Goal: Connect with others: Connect with others

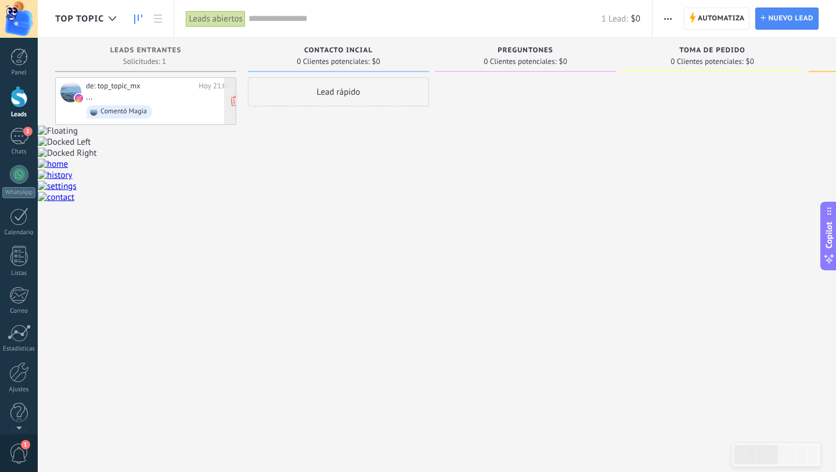
click at [166, 99] on div "de: top_topic_mx [DATE] 21:05 ... Comentó Magia" at bounding box center [158, 100] width 145 height 39
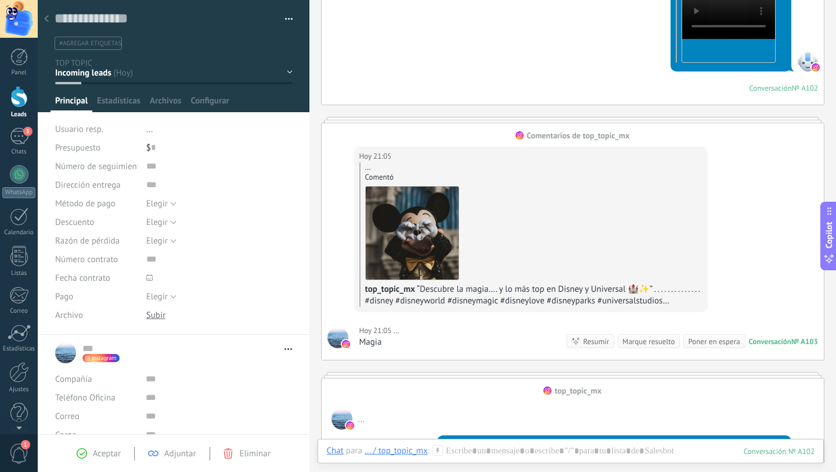
scroll to position [1088, 0]
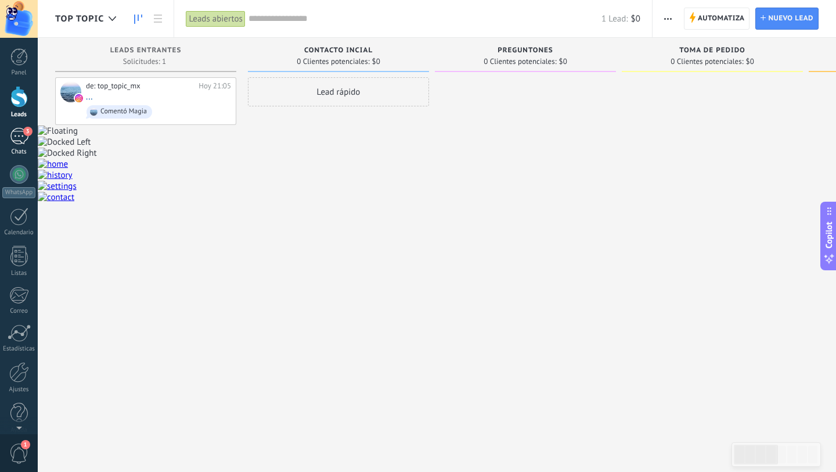
click at [19, 136] on div "3" at bounding box center [19, 136] width 19 height 17
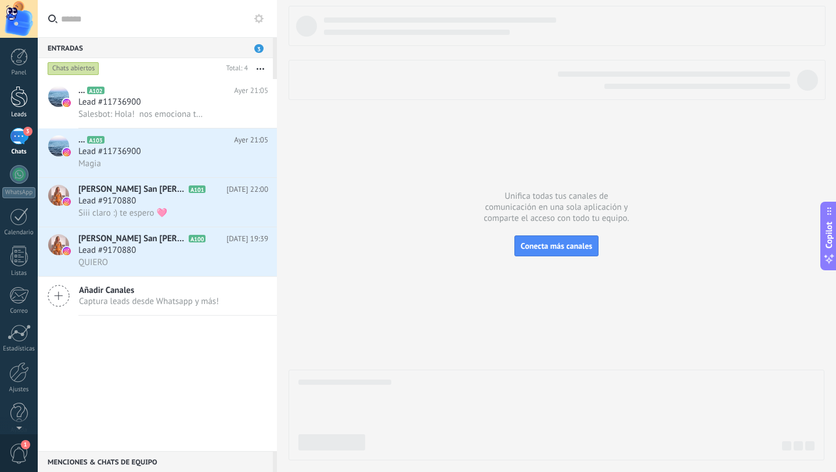
click at [19, 103] on div at bounding box center [18, 96] width 17 height 21
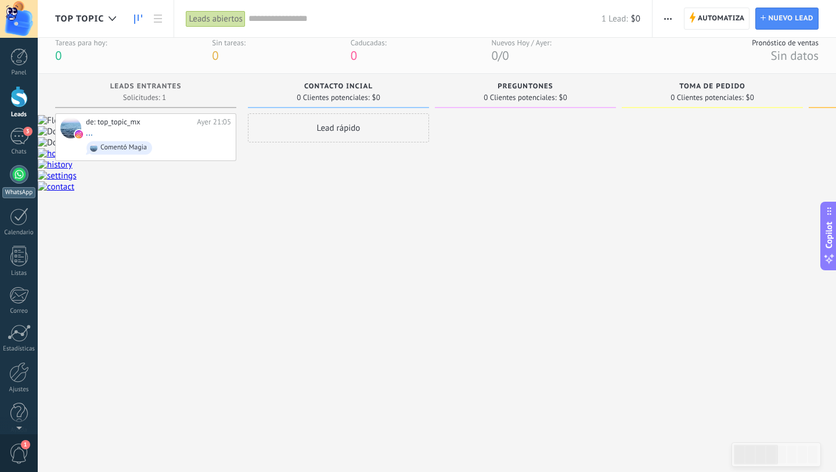
click at [17, 174] on div at bounding box center [19, 174] width 19 height 19
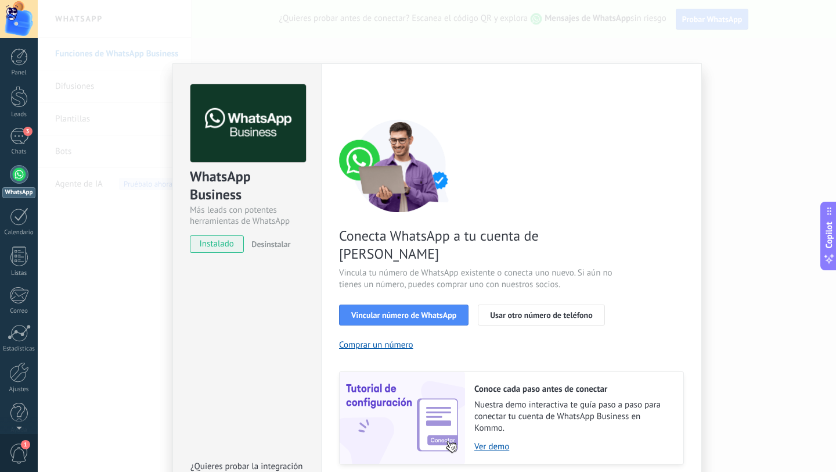
scroll to position [27, 0]
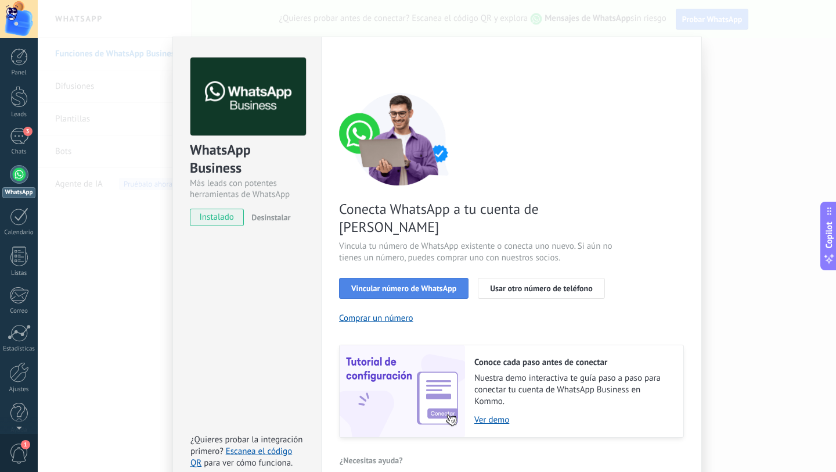
click at [418, 284] on span "Vincular número de WhatsApp" at bounding box center [403, 288] width 105 height 8
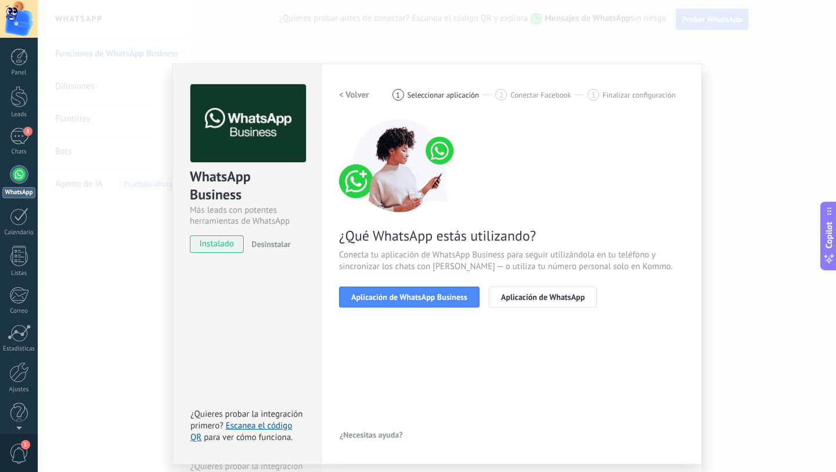
scroll to position [0, 0]
click at [420, 301] on button "Aplicación de WhatsApp Business" at bounding box center [409, 296] width 141 height 21
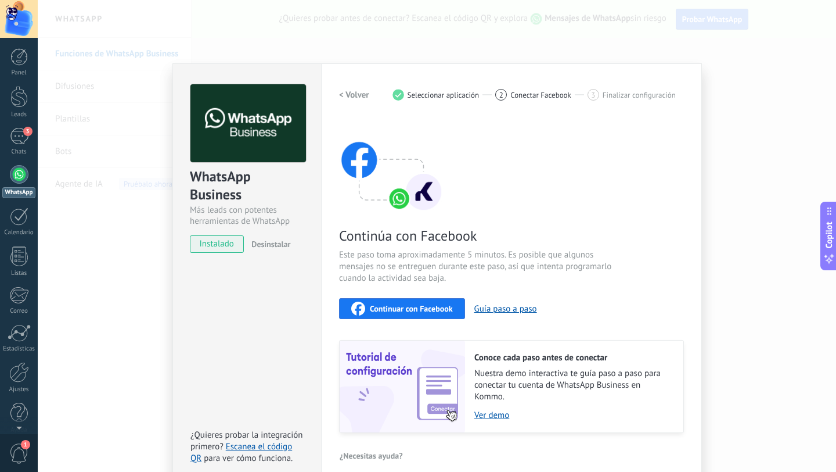
scroll to position [13, 0]
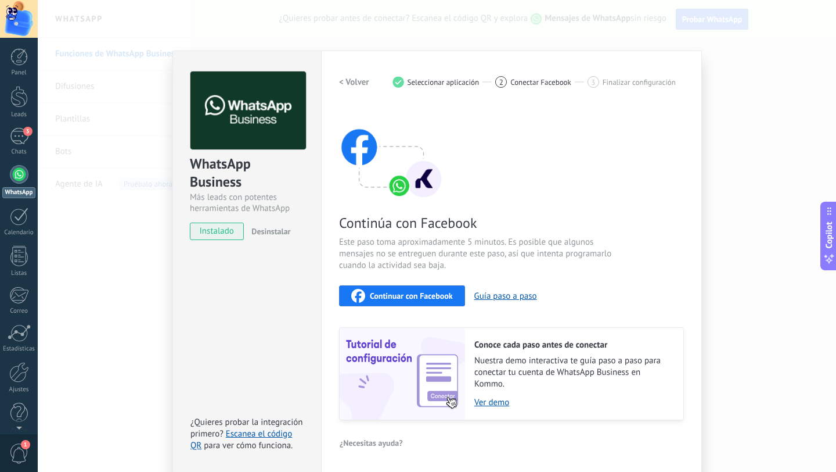
click at [412, 296] on span "Continuar con Facebook" at bounding box center [411, 296] width 83 height 8
click at [432, 296] on span "Continuar con Facebook" at bounding box center [411, 296] width 83 height 8
click at [123, 103] on div "WhatsApp Business Más leads con potentes herramientas de WhatsApp instalado Des…" at bounding box center [437, 236] width 799 height 472
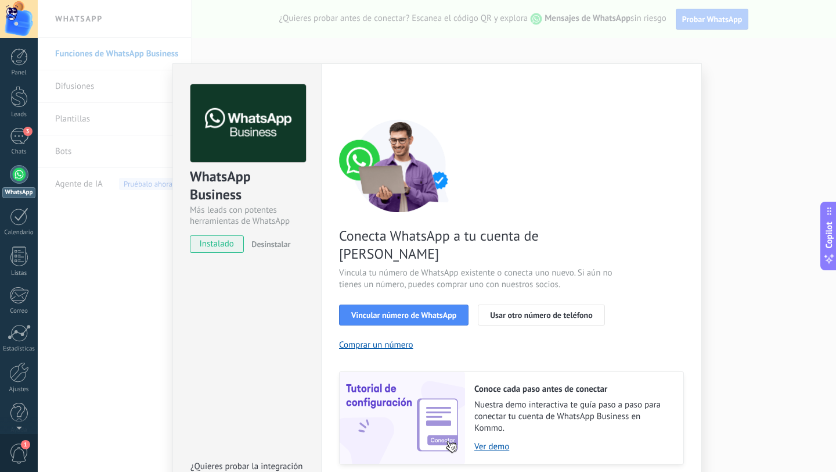
click at [245, 289] on div "WhatsApp Business Más leads con potentes herramientas de WhatsApp instalado Des…" at bounding box center [246, 289] width 149 height 453
click at [788, 102] on div "WhatsApp Business Más leads con potentes herramientas de WhatsApp instalado Des…" at bounding box center [437, 236] width 799 height 472
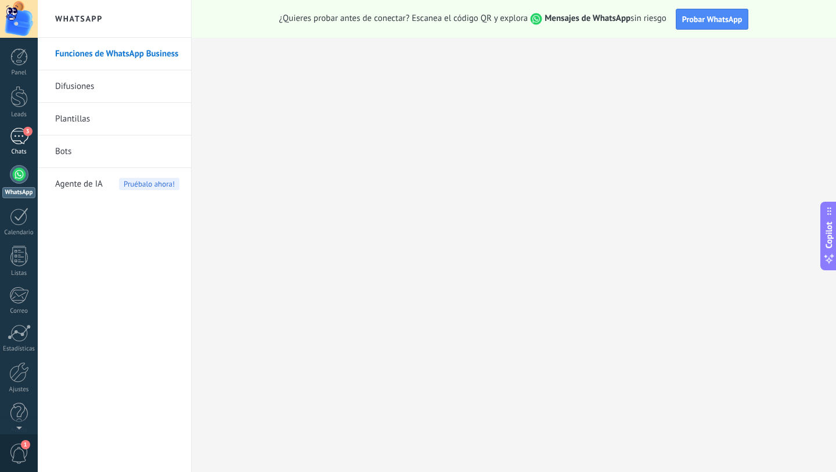
click at [20, 132] on div "3" at bounding box center [19, 136] width 19 height 17
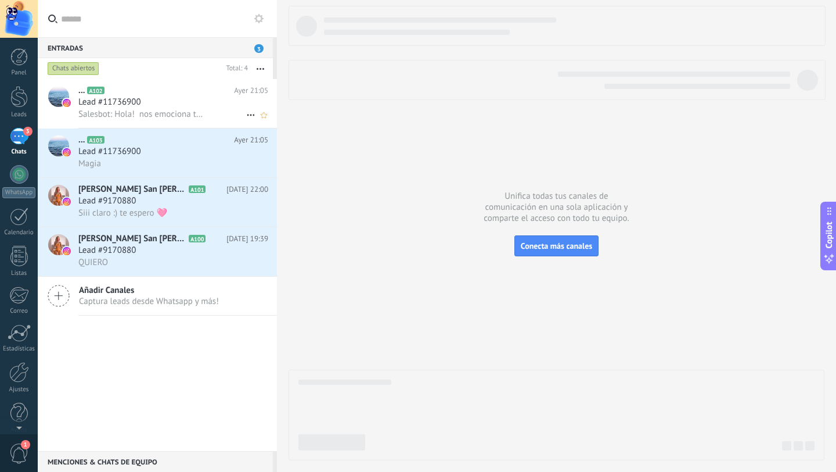
click at [153, 114] on span "Salesbot: Hola! nos emociona tu interés en formar parte de la familia Top Topic…" at bounding box center [141, 114] width 126 height 11
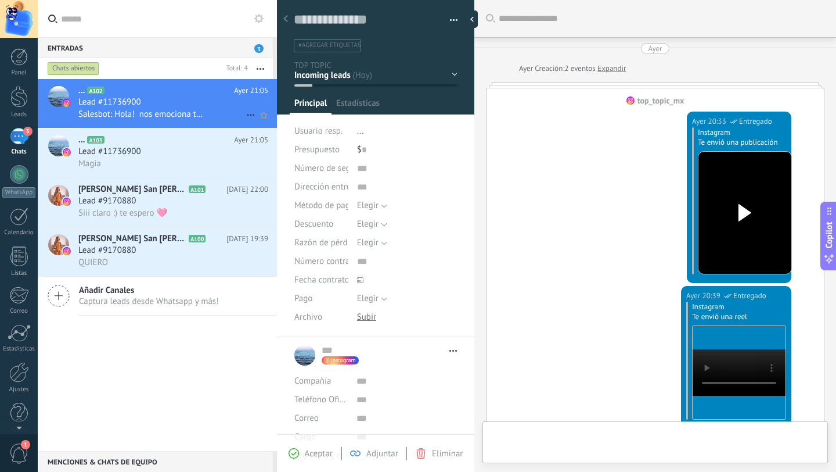
type textarea "**********"
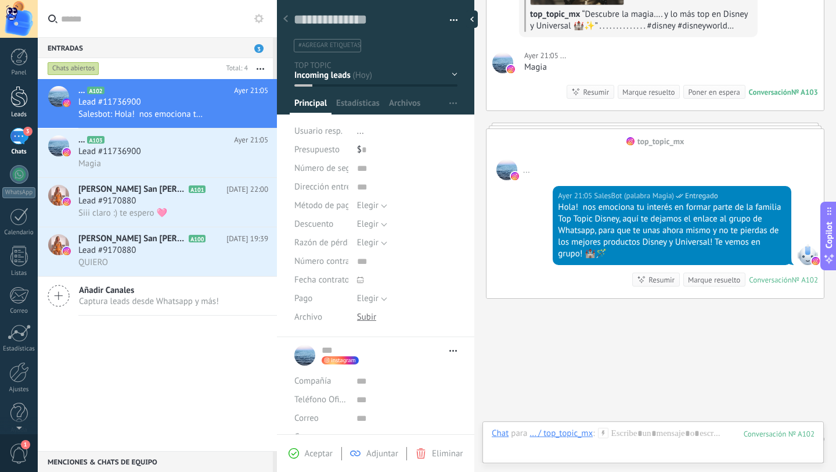
click at [26, 102] on div at bounding box center [18, 96] width 17 height 21
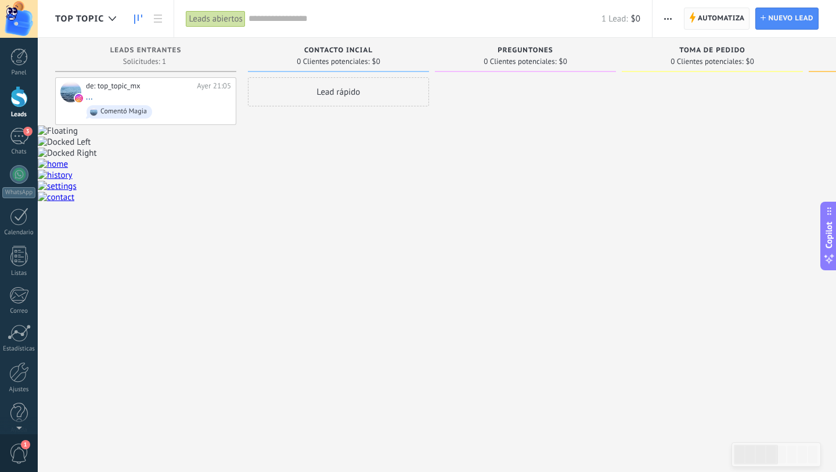
click at [706, 14] on span "Automatiza" at bounding box center [721, 18] width 47 height 21
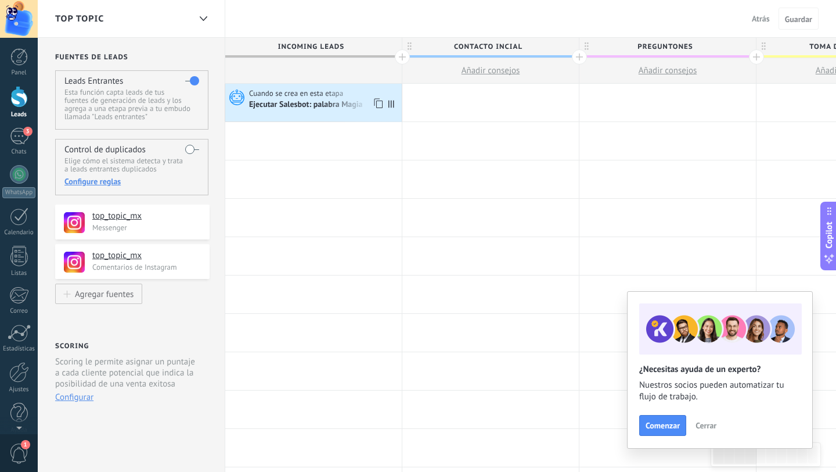
click at [350, 106] on div "Ejecutar Salesbot: palabra Magia" at bounding box center [307, 105] width 116 height 10
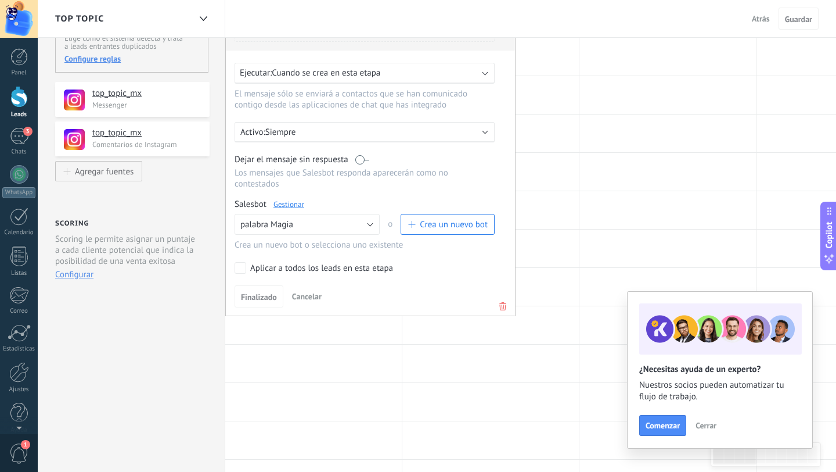
scroll to position [125, 0]
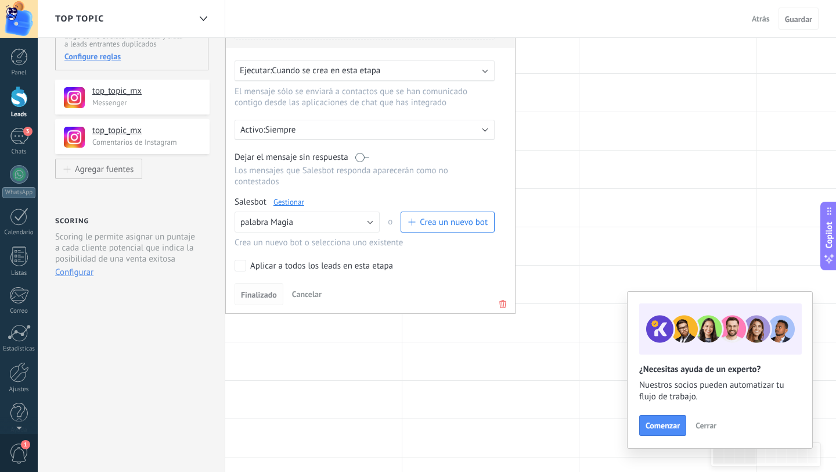
click at [266, 299] on span "Finalizado" at bounding box center [259, 294] width 36 height 8
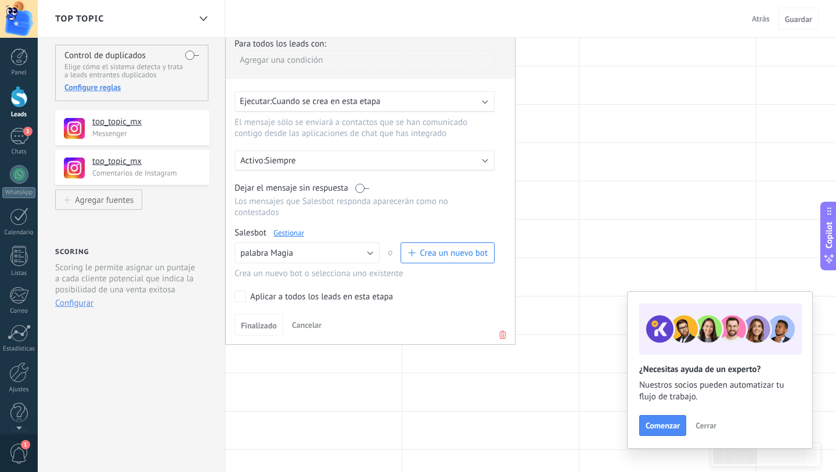
scroll to position [49, 0]
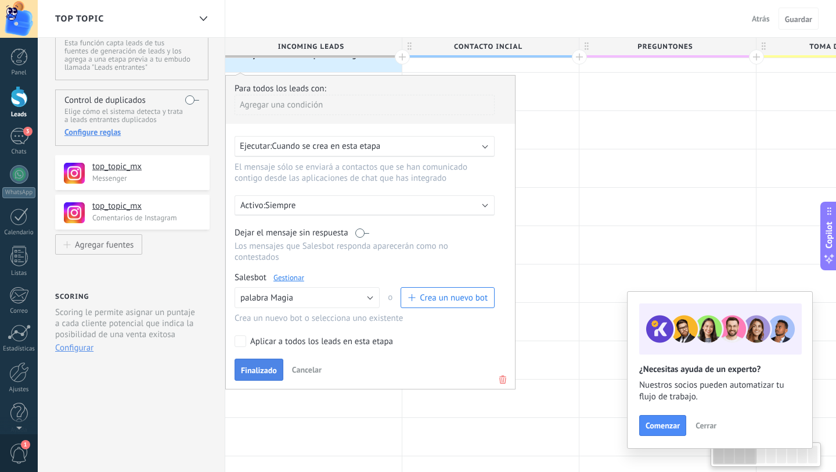
click at [264, 373] on span "Finalizado" at bounding box center [259, 370] width 36 height 8
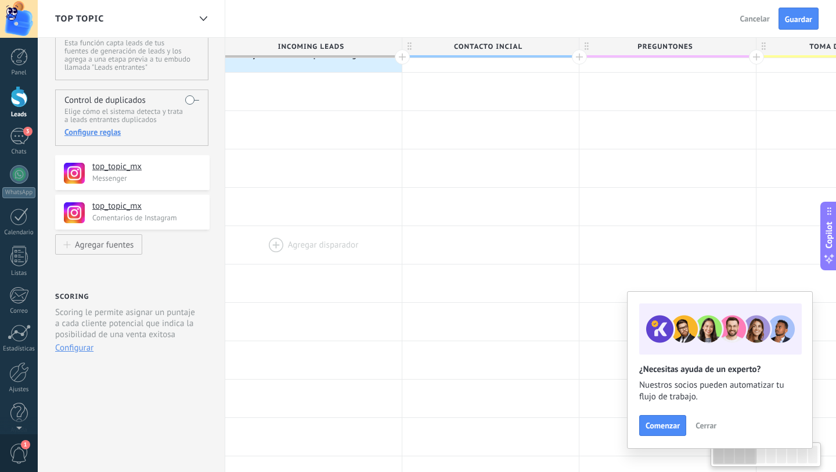
scroll to position [0, 0]
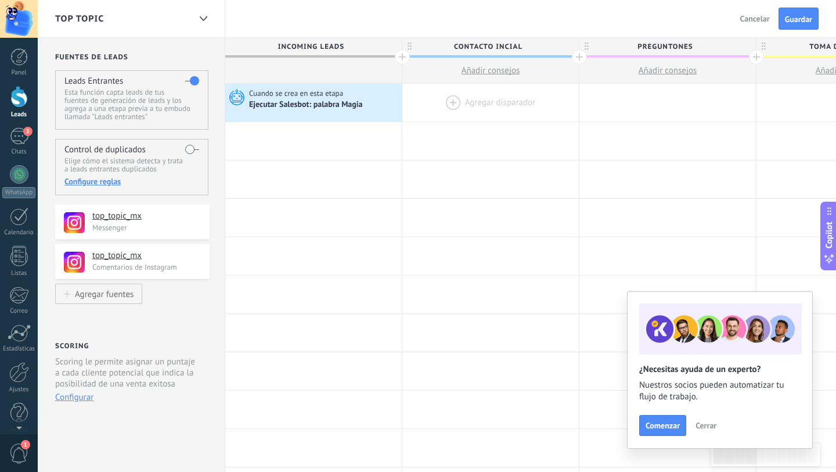
click at [466, 104] on div at bounding box center [490, 103] width 177 height 38
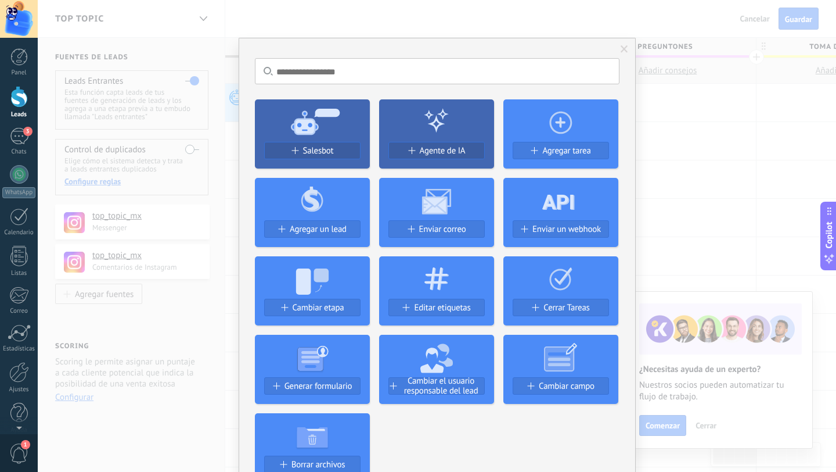
click at [621, 51] on span at bounding box center [625, 49] width 8 height 8
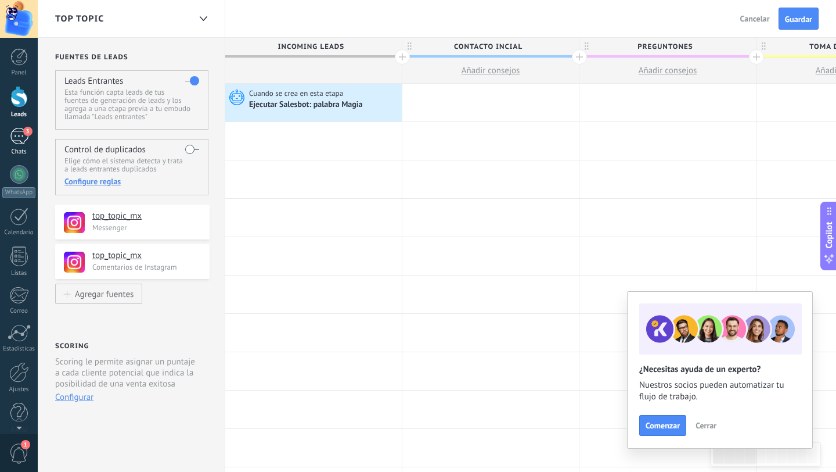
click at [24, 132] on span "3" at bounding box center [27, 131] width 9 height 9
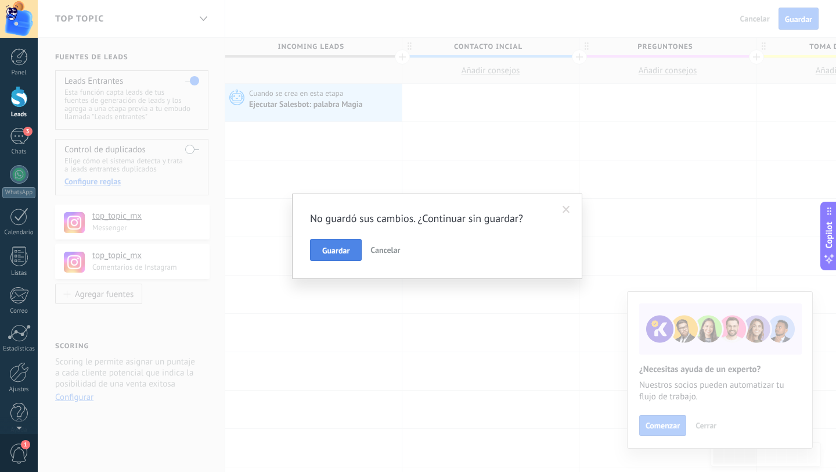
click at [351, 247] on button "Guardar" at bounding box center [336, 250] width 52 height 22
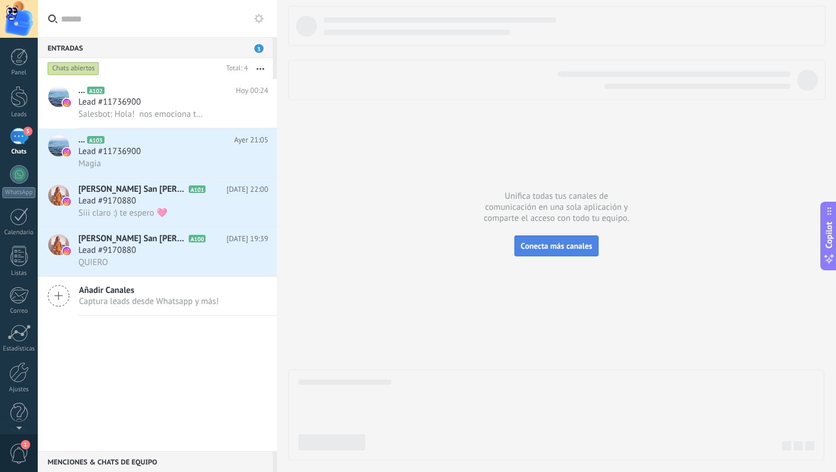
click at [540, 245] on span "Conecta más canales" at bounding box center [556, 245] width 71 height 10
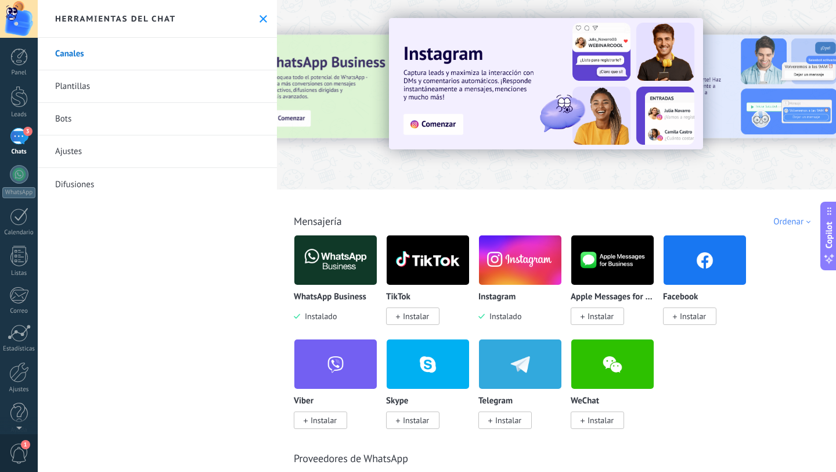
click at [336, 274] on img at bounding box center [335, 260] width 82 height 56
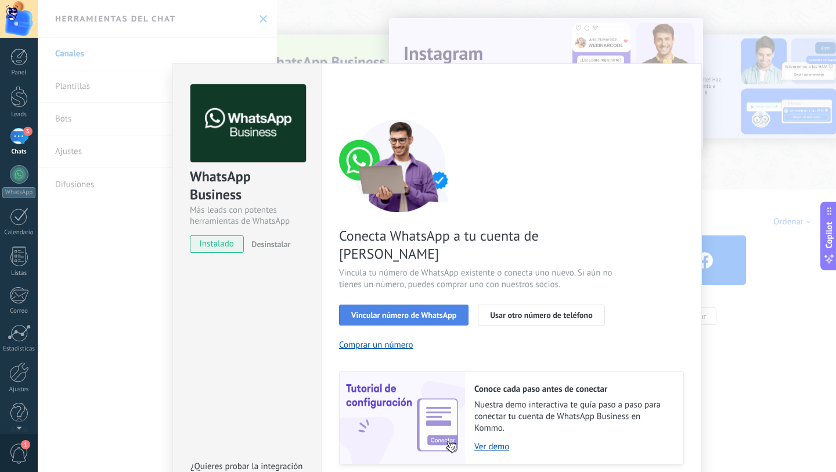
click at [402, 311] on span "Vincular número de WhatsApp" at bounding box center [403, 315] width 105 height 8
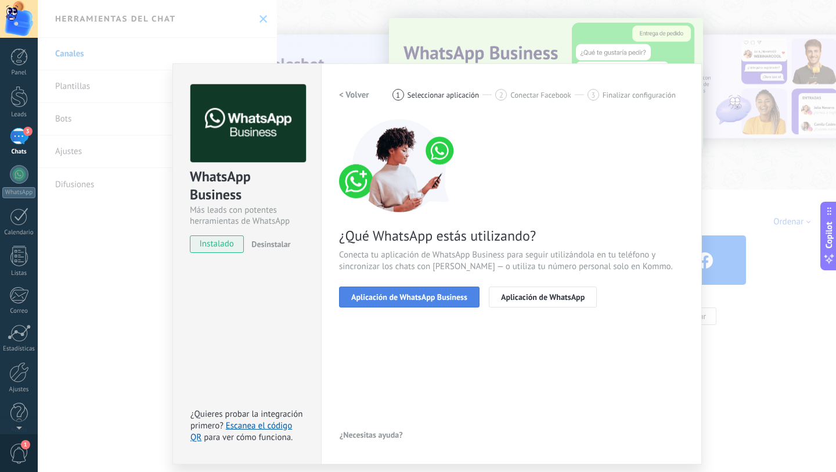
click at [400, 294] on span "Aplicación de WhatsApp Business" at bounding box center [409, 297] width 116 height 8
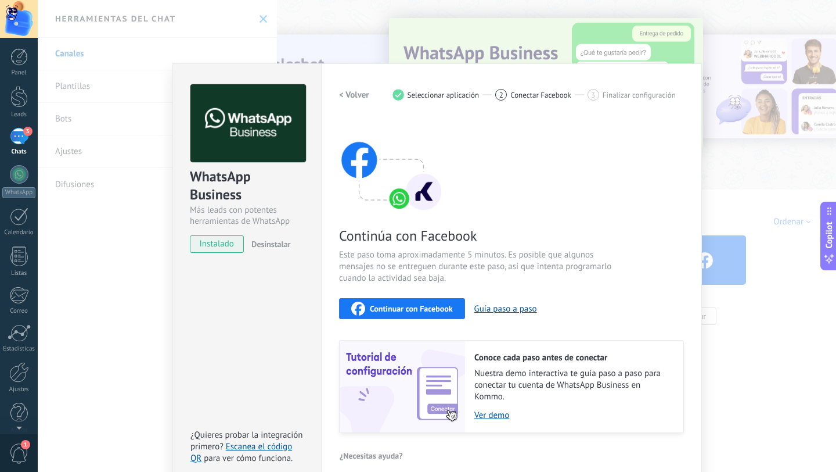
click at [416, 307] on span "Continuar con Facebook" at bounding box center [411, 308] width 83 height 8
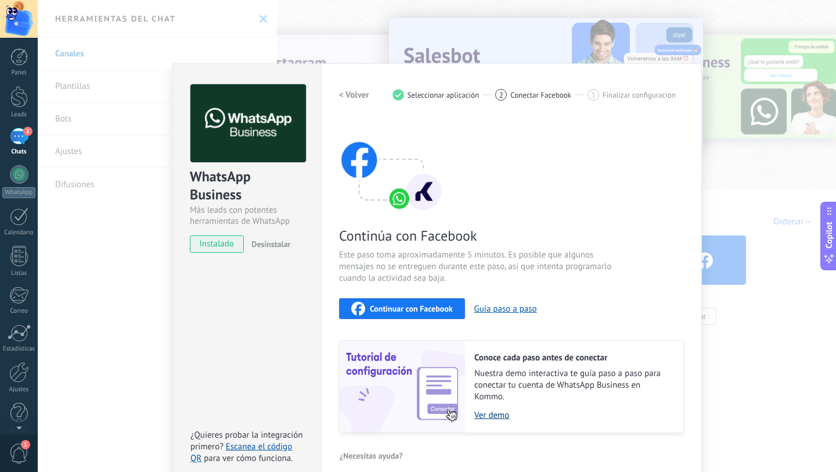
click at [492, 416] on link "Ver demo" at bounding box center [573, 414] width 197 height 11
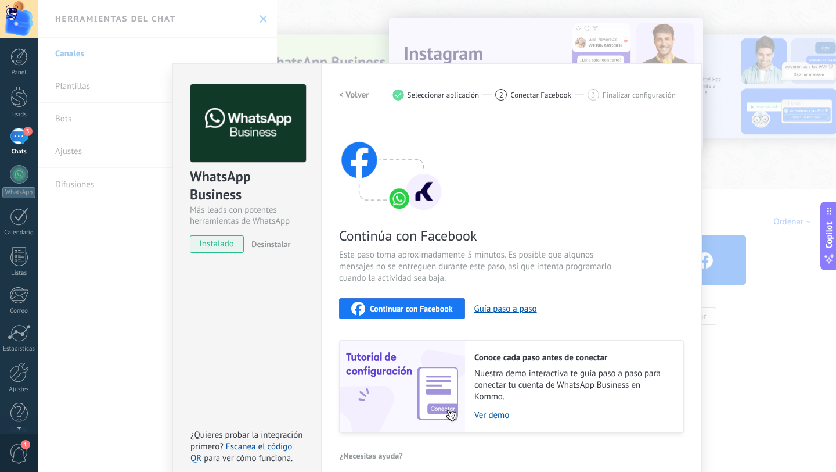
click at [400, 304] on span "Continuar con Facebook" at bounding box center [411, 308] width 83 height 8
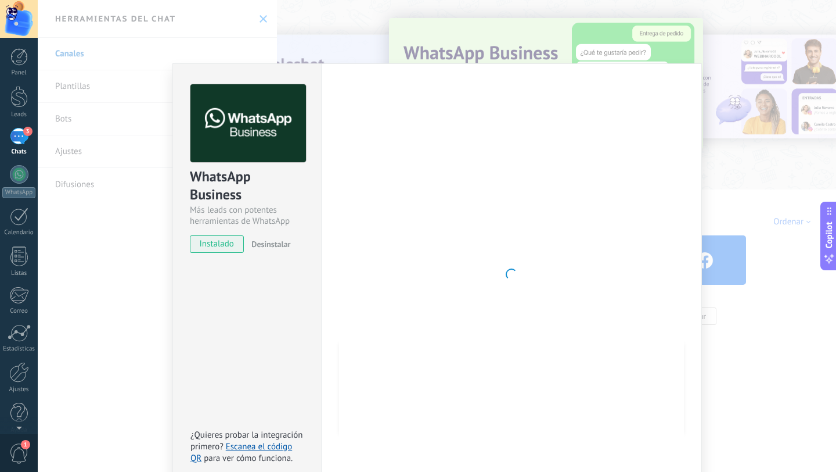
click at [251, 46] on div "WhatsApp Business Más leads con potentes herramientas de WhatsApp instalado Des…" at bounding box center [437, 236] width 799 height 472
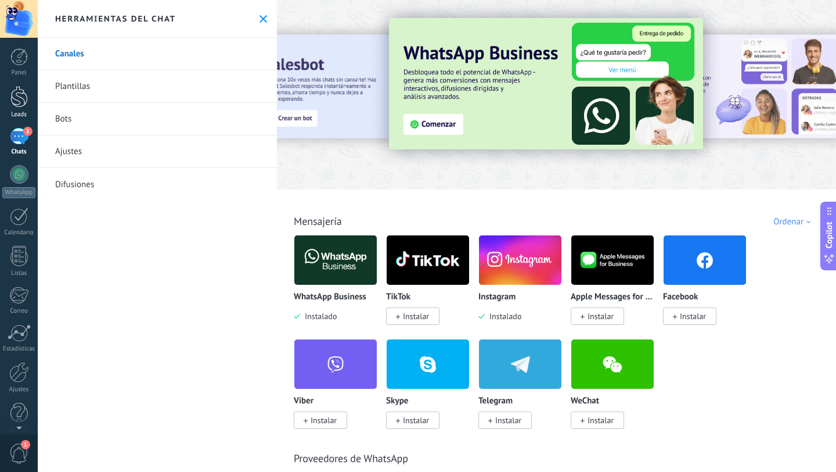
click at [25, 100] on div at bounding box center [18, 96] width 17 height 21
